Goal: Complete application form: Complete application form

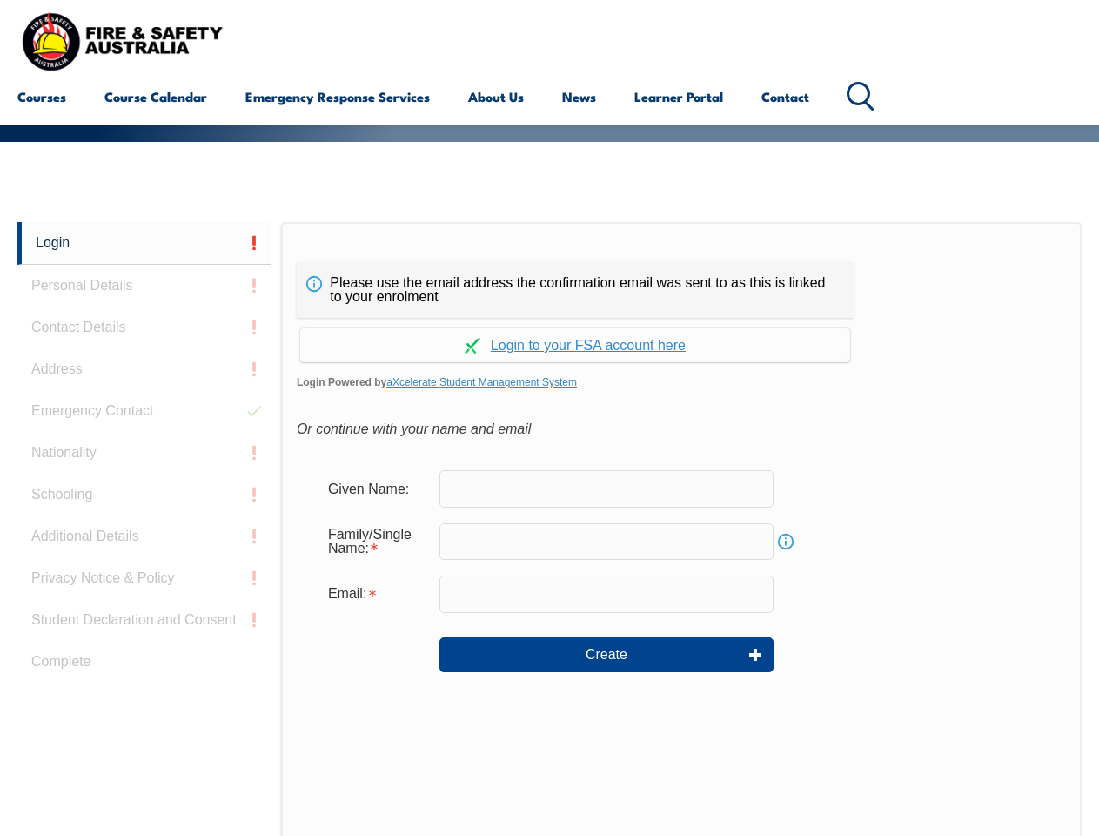
scroll to position [305, 0]
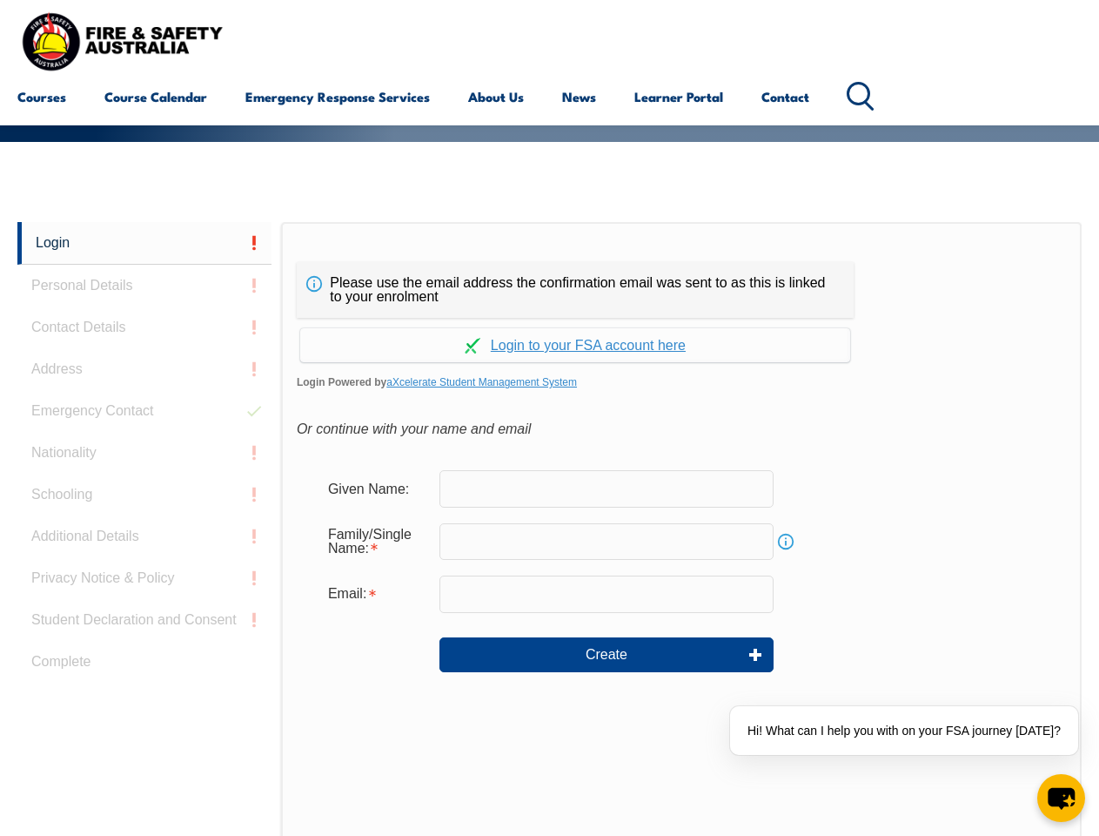
click at [549, 265] on div "Please use the email address the confirmation email was sent to as this is link…" at bounding box center [575, 290] width 557 height 56
click at [549, 528] on input "text" at bounding box center [607, 541] width 334 height 37
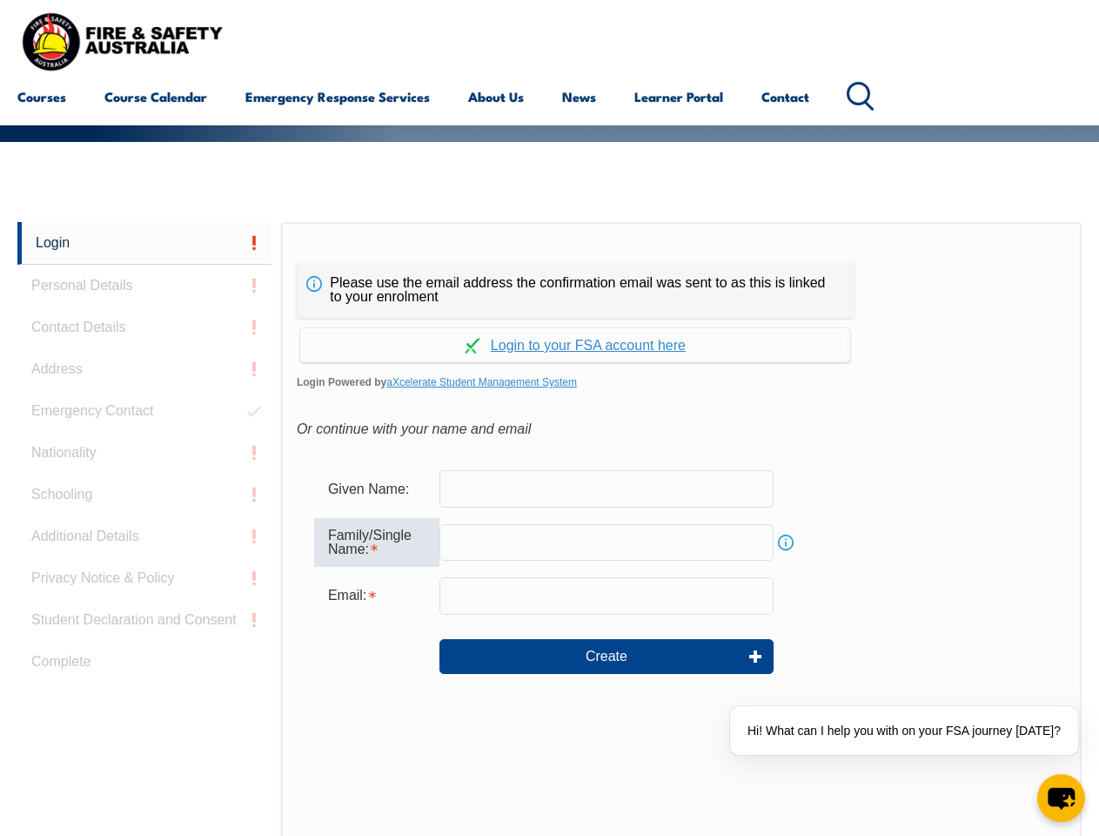
click at [144, 243] on link "Login" at bounding box center [144, 243] width 254 height 43
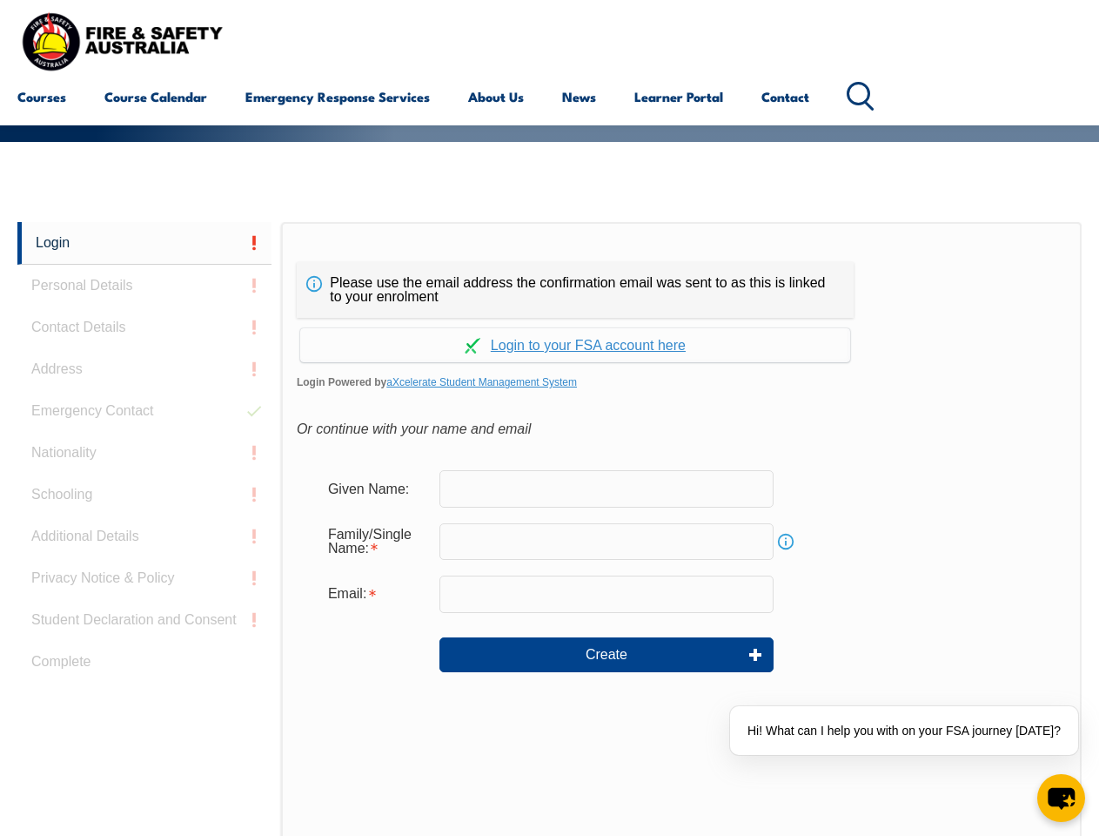
click at [144, 286] on div "Login Personal Details Contact Details Address Emergency Contact Nationality Sc…" at bounding box center [149, 657] width 264 height 870
click at [144, 327] on div "Login Personal Details Contact Details Address Emergency Contact Nationality Sc…" at bounding box center [149, 657] width 264 height 870
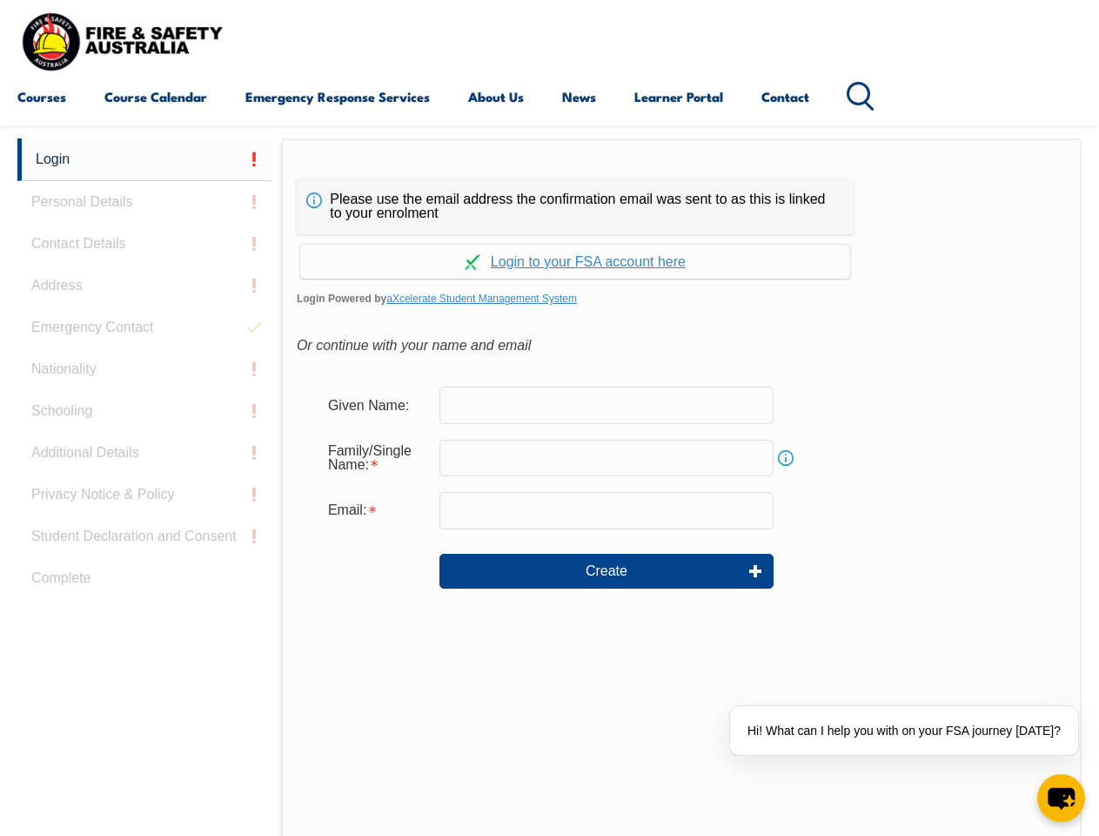
click at [144, 369] on div "Login Personal Details Contact Details Address Emergency Contact Nationality Sc…" at bounding box center [149, 573] width 264 height 870
click at [144, 411] on div "Login Personal Details Contact Details Address Emergency Contact Nationality Sc…" at bounding box center [149, 573] width 264 height 870
click at [144, 453] on div "Login Personal Details Contact Details Address Emergency Contact Nationality Sc…" at bounding box center [149, 573] width 264 height 870
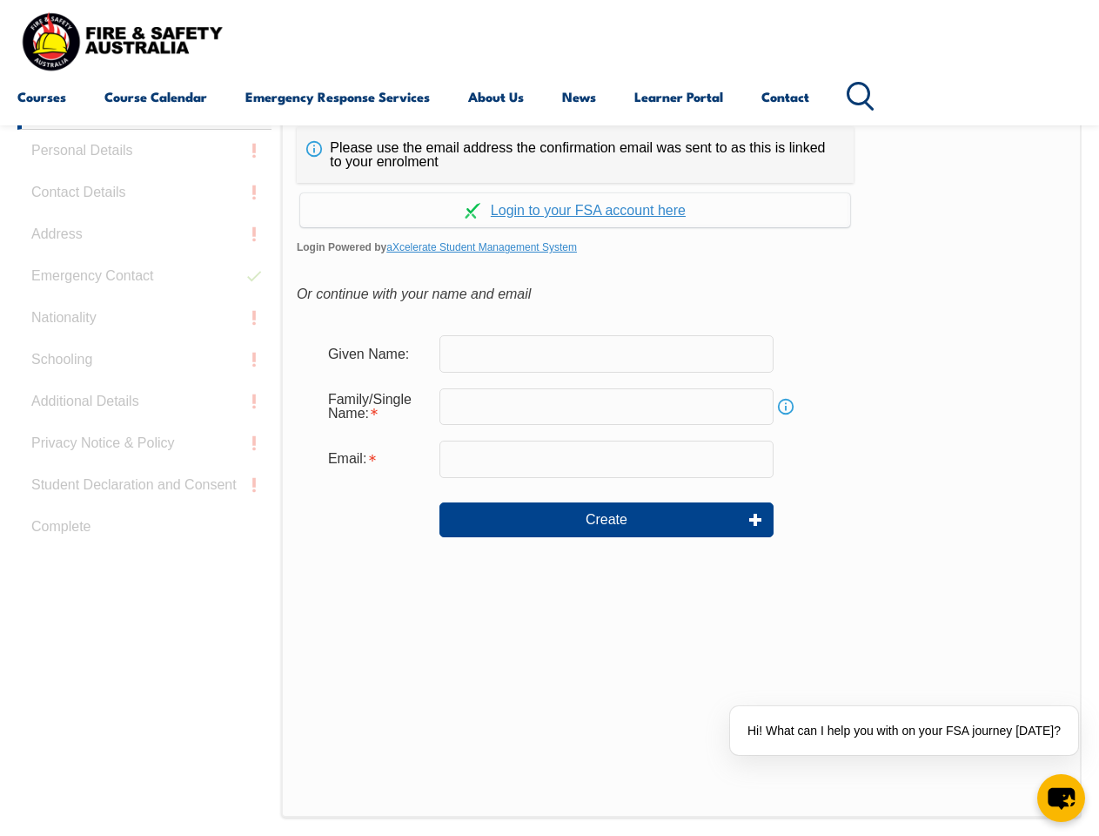
click at [144, 494] on div "Login Personal Details Contact Details Address Emergency Contact Nationality Sc…" at bounding box center [149, 522] width 264 height 870
click at [144, 536] on div "Login Personal Details Contact Details Address Emergency Contact Nationality Sc…" at bounding box center [149, 522] width 264 height 870
